Goal: Task Accomplishment & Management: Complete application form

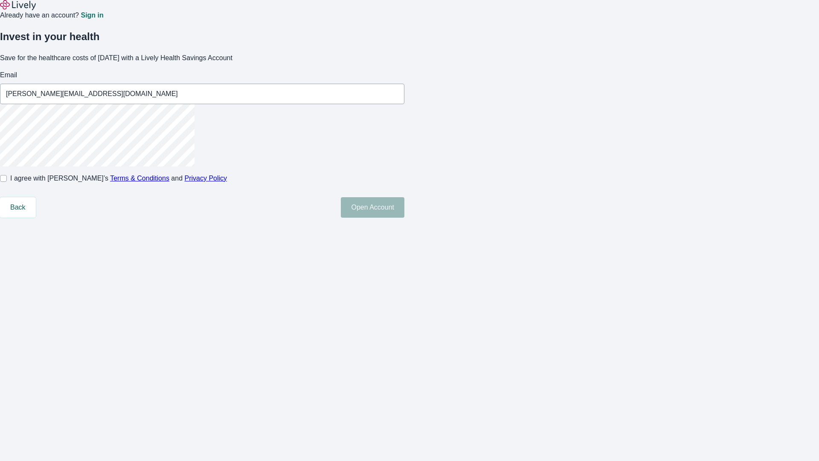
click at [7, 182] on input "I agree with Lively’s Terms & Conditions and Privacy Policy" at bounding box center [3, 178] width 7 height 7
checkbox input "true"
click at [405, 218] on button "Open Account" at bounding box center [373, 207] width 64 height 20
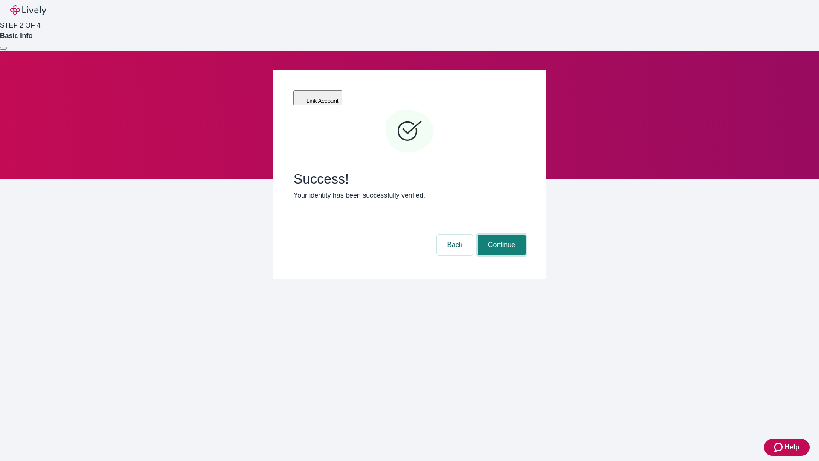
click at [501, 235] on button "Continue" at bounding box center [502, 245] width 48 height 20
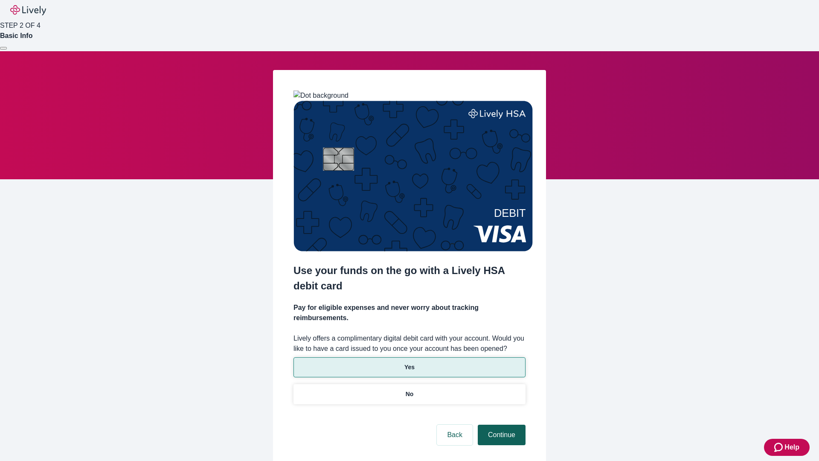
click at [409, 363] on p "Yes" at bounding box center [410, 367] width 10 height 9
click at [501, 425] on button "Continue" at bounding box center [502, 435] width 48 height 20
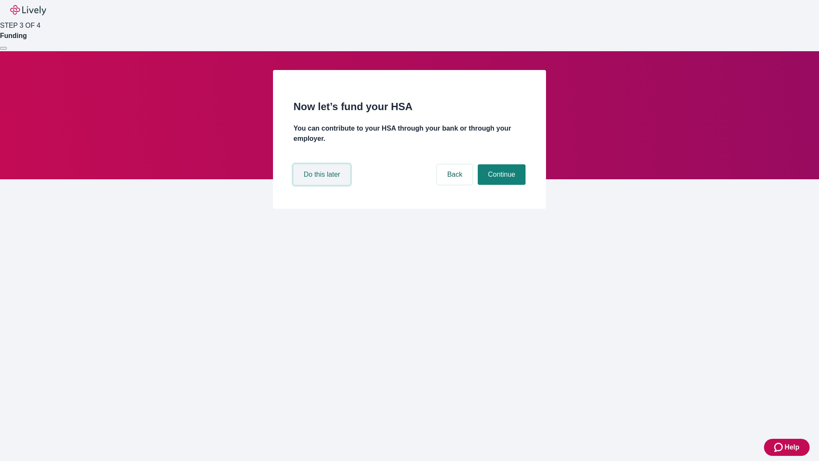
click at [323, 185] on button "Do this later" at bounding box center [322, 174] width 57 height 20
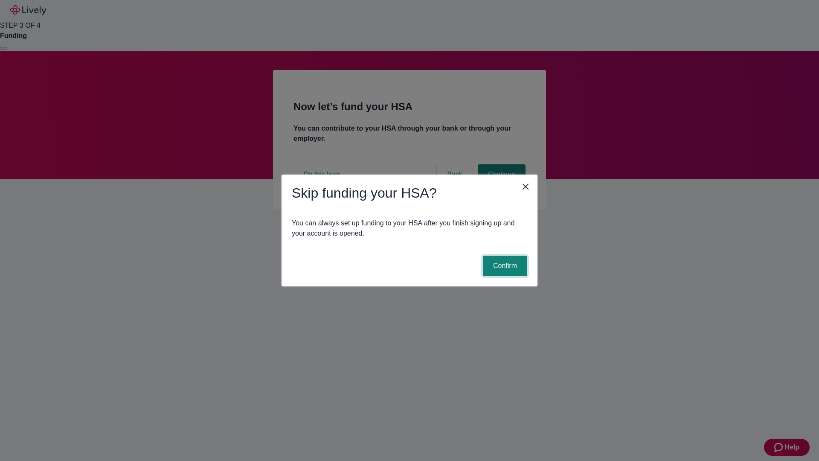
click at [504, 266] on button "Confirm" at bounding box center [505, 266] width 44 height 20
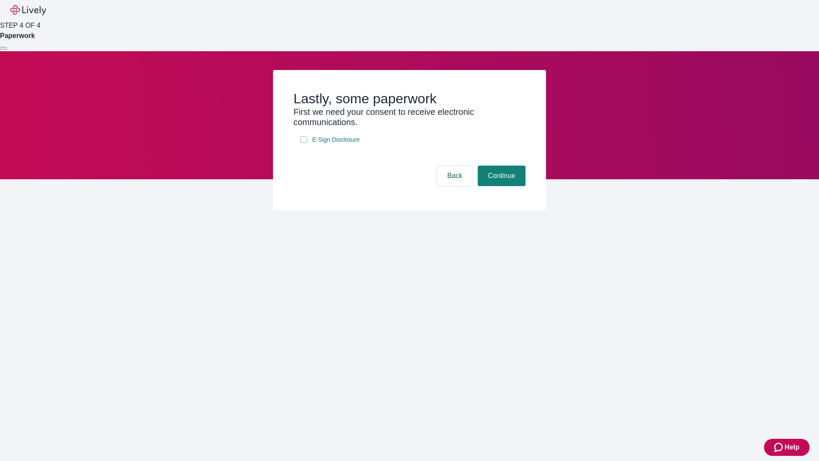
click at [304, 143] on input "E-Sign Disclosure" at bounding box center [303, 139] width 7 height 7
checkbox input "true"
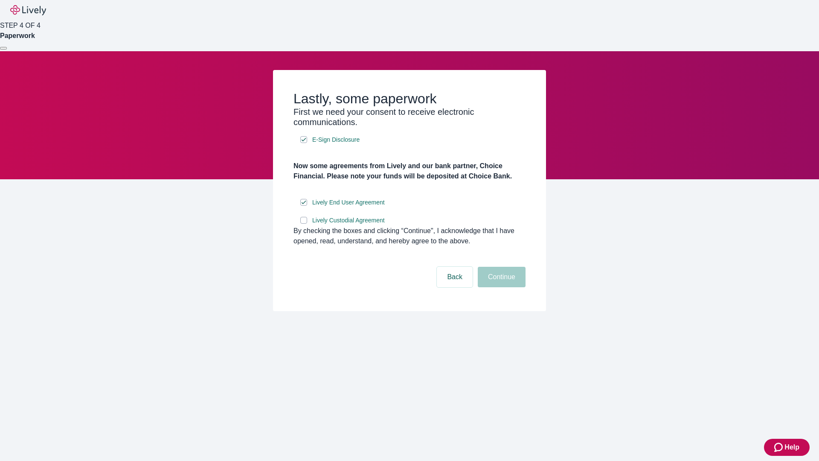
click at [304, 224] on input "Lively Custodial Agreement" at bounding box center [303, 220] width 7 height 7
checkbox input "true"
click at [501, 287] on button "Continue" at bounding box center [502, 277] width 48 height 20
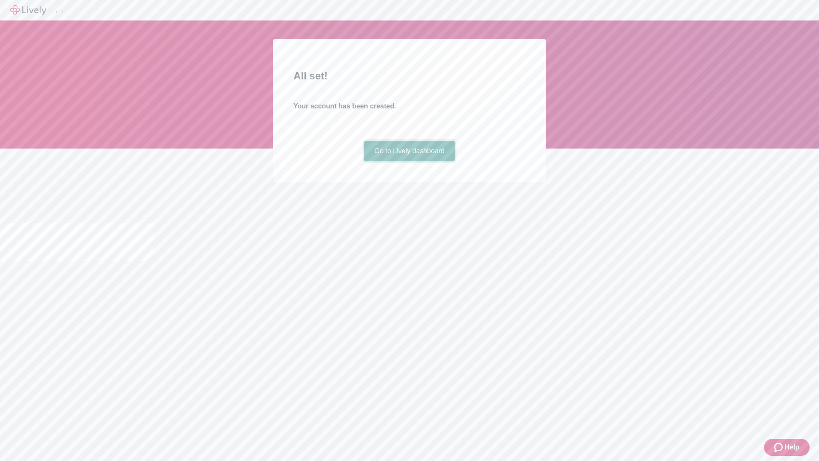
click at [409, 161] on link "Go to Lively dashboard" at bounding box center [409, 151] width 91 height 20
